Goal: Transaction & Acquisition: Purchase product/service

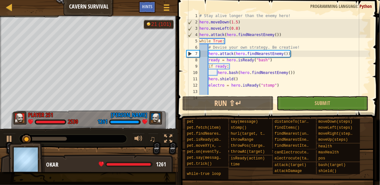
click at [238, 21] on div "# Stay alive longer than the enemy hero! hero . moveDown ( 1.5 ) hero . moveLef…" at bounding box center [284, 60] width 172 height 95
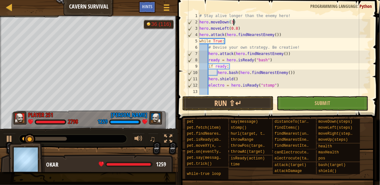
scroll to position [3, 3]
click at [234, 30] on div "# Stay alive longer than the enemy hero! hero . moveDown ( 3 ) hero . moveLeft …" at bounding box center [284, 60] width 172 height 95
click at [240, 28] on div "# Stay alive longer than the enemy hero! hero . moveDown ( 3 ) hero . moveLeft …" at bounding box center [284, 60] width 172 height 95
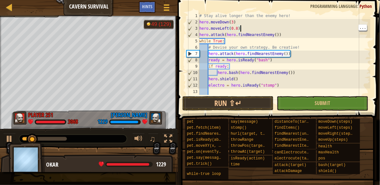
click at [235, 29] on div "# Stay alive longer than the enemy hero! hero . moveDown ( 3 ) hero . moveLeft …" at bounding box center [284, 60] width 172 height 95
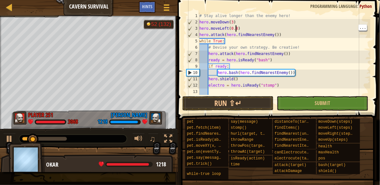
click at [239, 28] on div "# Stay alive longer than the enemy hero! hero . moveDown ( 3 ) hero . moveLeft …" at bounding box center [284, 60] width 172 height 95
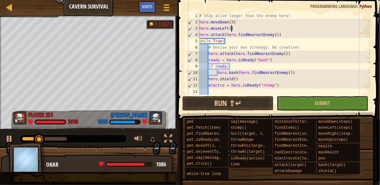
scroll to position [3, 3]
type textarea "hero.moveLeft(2)"
click at [263, 97] on button "Run ⇧↵" at bounding box center [228, 103] width 91 height 15
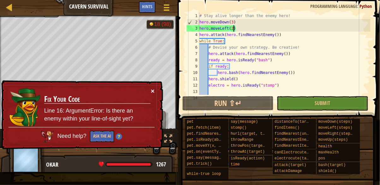
click at [154, 92] on button "×" at bounding box center [153, 91] width 4 height 7
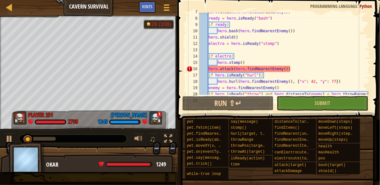
scroll to position [42, 0]
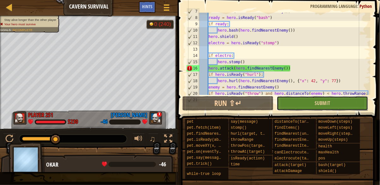
click at [339, 99] on button "Submit" at bounding box center [322, 103] width 91 height 15
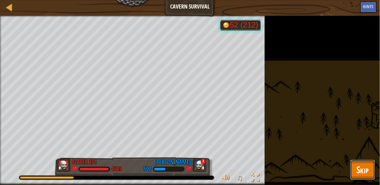
click at [364, 166] on span "Skip" at bounding box center [363, 169] width 12 height 13
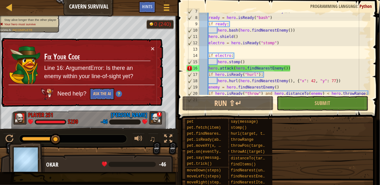
click at [340, 148] on div "pet pet.fetch(item) pet.findNearestByType(type) pet.isReady(ability) pet.moveXY…" at bounding box center [280, 173] width 191 height 111
click at [9, 9] on div at bounding box center [10, 7] width 8 height 8
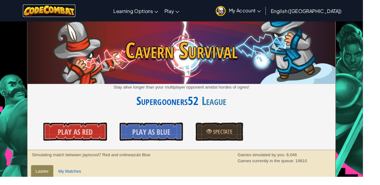
click at [54, 13] on img at bounding box center [51, 11] width 55 height 13
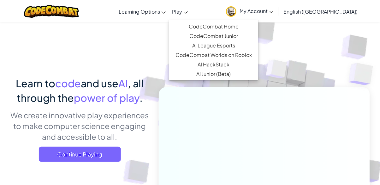
click at [182, 12] on span "Play" at bounding box center [177, 11] width 10 height 7
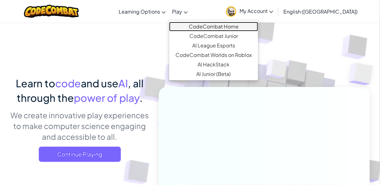
click at [258, 24] on link "CodeCombat Home" at bounding box center [213, 26] width 89 height 9
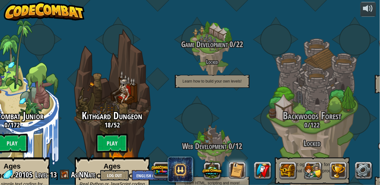
click at [229, 172] on div "Want to get more individualized support?" at bounding box center [262, 170] width 227 height 25
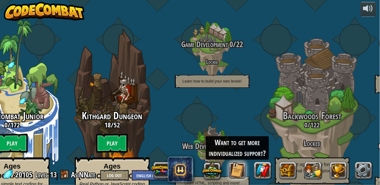
click at [241, 173] on button at bounding box center [237, 170] width 17 height 17
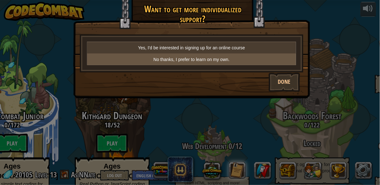
click at [274, 62] on p "No thanks, I prefer to learn on my own." at bounding box center [192, 59] width 204 height 6
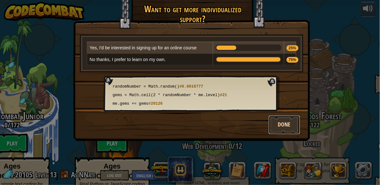
click at [286, 122] on button "Done" at bounding box center [285, 124] width 32 height 19
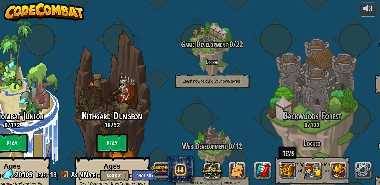
click at [291, 172] on button at bounding box center [288, 170] width 17 height 17
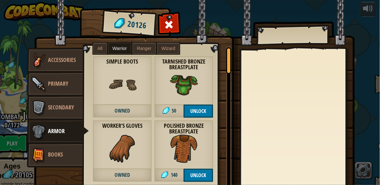
click at [164, 48] on span "Wizard" at bounding box center [169, 48] width 14 height 5
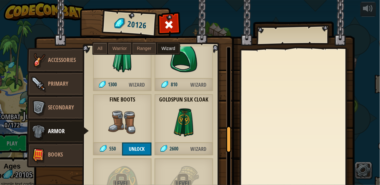
scroll to position [477, 0]
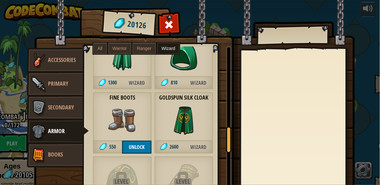
click at [201, 123] on div "Goldspun Silk Cloak 2600 Wizard" at bounding box center [183, 123] width 59 height 62
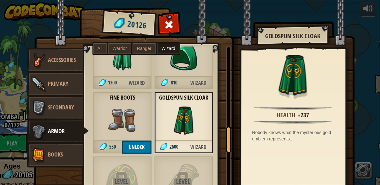
click at [129, 129] on img at bounding box center [122, 120] width 28 height 28
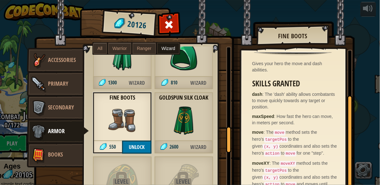
scroll to position [72, 0]
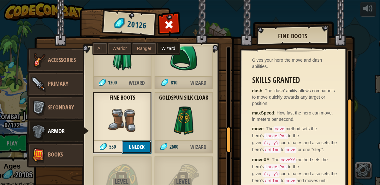
click at [150, 142] on button "Unlock" at bounding box center [136, 147] width 29 height 13
click at [143, 150] on button "Confirm" at bounding box center [136, 147] width 29 height 13
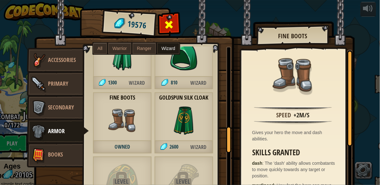
click at [178, 21] on div at bounding box center [169, 26] width 20 height 20
